Goal: Information Seeking & Learning: Learn about a topic

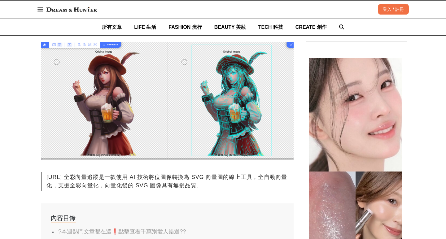
scroll to position [116, 0]
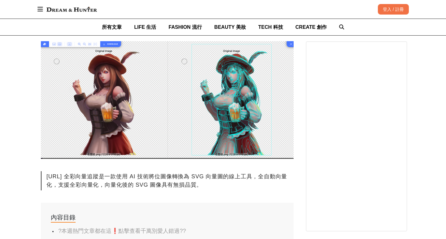
click at [273, 177] on div "[URL] 全彩向量追蹤是一款使用 AI 技術將位圖像轉換為 SVG 向量圖的線上工具，全自動向量化，支援全彩向量化，向量化後的 SVG 圖像具有無損品質。" at bounding box center [167, 180] width 253 height 19
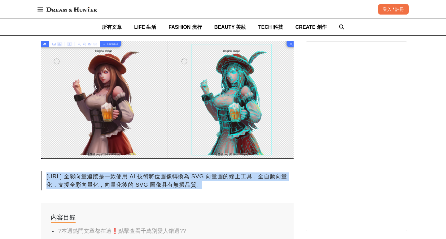
click at [273, 177] on div "[URL] 全彩向量追蹤是一款使用 AI 技術將位圖像轉換為 SVG 向量圖的線上工具，全自動向量化，支援全彩向量化，向量化後的 SVG 圖像具有無損品質。" at bounding box center [167, 180] width 253 height 19
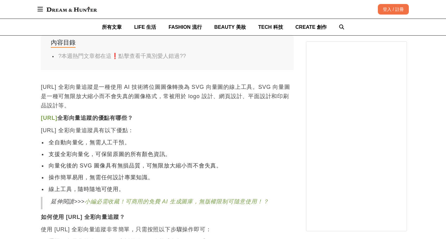
scroll to position [291, 0]
drag, startPoint x: 272, startPoint y: 170, endPoint x: 234, endPoint y: 65, distance: 111.6
click at [252, 117] on p "[URL] 全彩向量追蹤的優點有哪些？" at bounding box center [167, 117] width 253 height 9
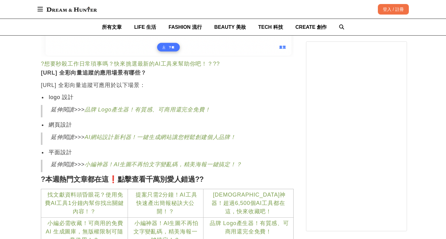
scroll to position [1233, 0]
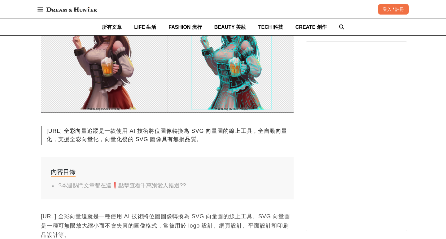
scroll to position [163, 0]
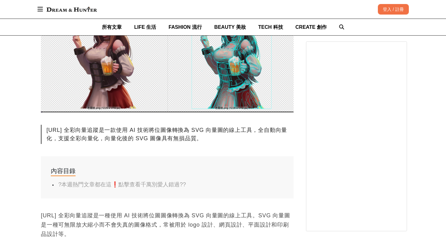
click at [79, 127] on div "[URL] 全彩向量追蹤是一款使用 AI 技術將位圖像轉換為 SVG 向量圖的線上工具，全自動向量化，支援全彩向量化，向量化後的 SVG 圖像具有無損品質。" at bounding box center [167, 134] width 253 height 19
drag, startPoint x: 80, startPoint y: 127, endPoint x: 51, endPoint y: 127, distance: 29.1
click at [50, 127] on div "[URL] 全彩向量追蹤是一款使用 AI 技術將位圖像轉換為 SVG 向量圖的線上工具，全自動向量化，支援全彩向量化，向量化後的 SVG 圖像具有無損品質。" at bounding box center [167, 134] width 253 height 19
click at [51, 127] on div "[URL] 全彩向量追蹤是一款使用 AI 技術將位圖像轉換為 SVG 向量圖的線上工具，全自動向量化，支援全彩向量化，向量化後的 SVG 圖像具有無損品質。" at bounding box center [167, 134] width 253 height 19
click at [51, 129] on div "[URL] 全彩向量追蹤是一款使用 AI 技術將位圖像轉換為 SVG 向量圖的線上工具，全自動向量化，支援全彩向量化，向量化後的 SVG 圖像具有無損品質。" at bounding box center [167, 134] width 253 height 19
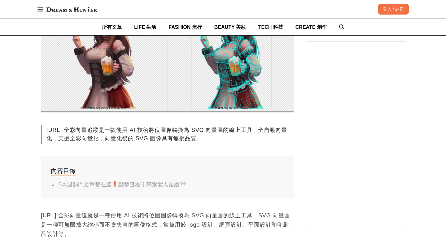
click at [51, 129] on div "[URL] 全彩向量追蹤是一款使用 AI 技術將位圖像轉換為 SVG 向量圖的線上工具，全自動向量化，支援全彩向量化，向量化後的 SVG 圖像具有無損品質。" at bounding box center [167, 134] width 253 height 19
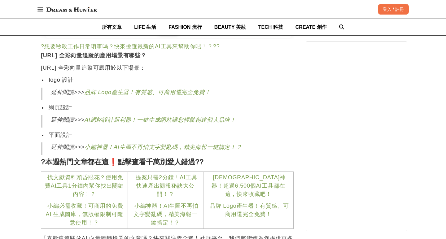
scroll to position [1274, 0]
